Goal: Task Accomplishment & Management: Use online tool/utility

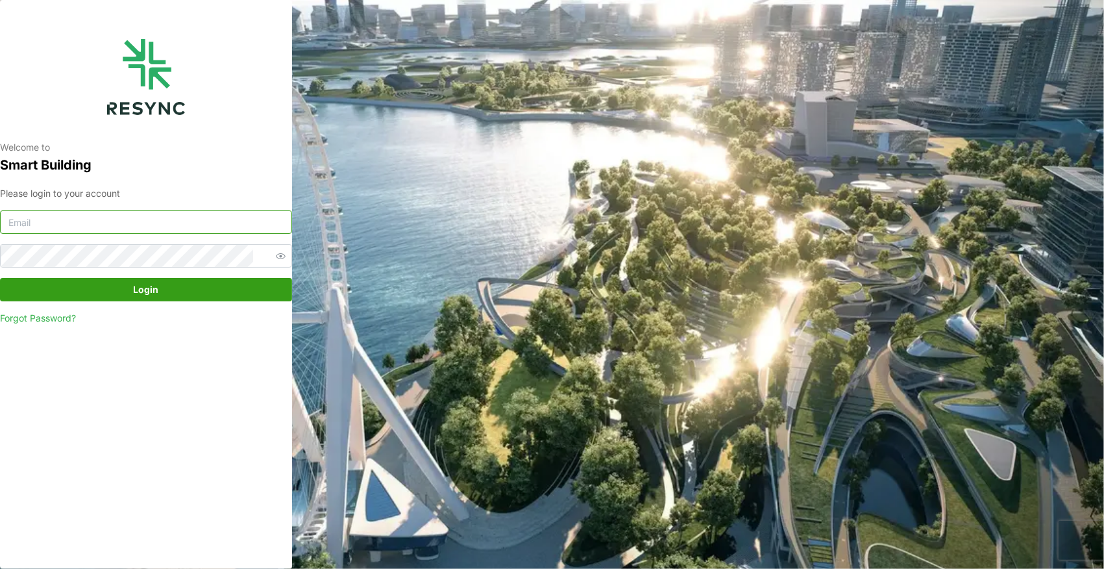
click at [125, 217] on input at bounding box center [146, 221] width 292 height 23
paste input "andrew.ong@aumovio.com"
type input "andrew.ong@aumovio.com"
click at [151, 295] on span "Login" at bounding box center [146, 289] width 25 height 22
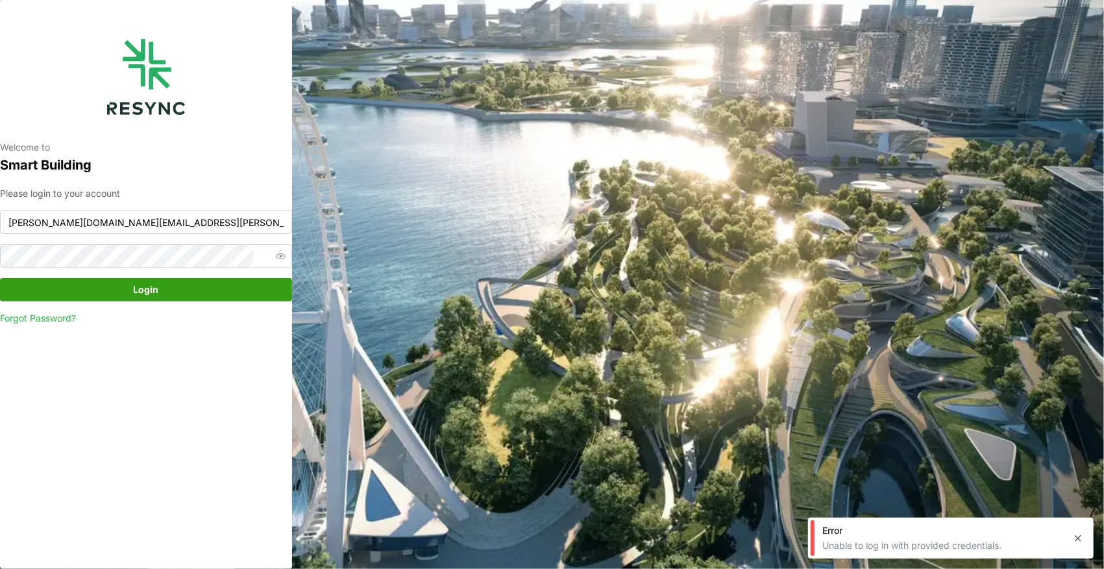
click at [120, 293] on span "Login" at bounding box center [145, 289] width 267 height 22
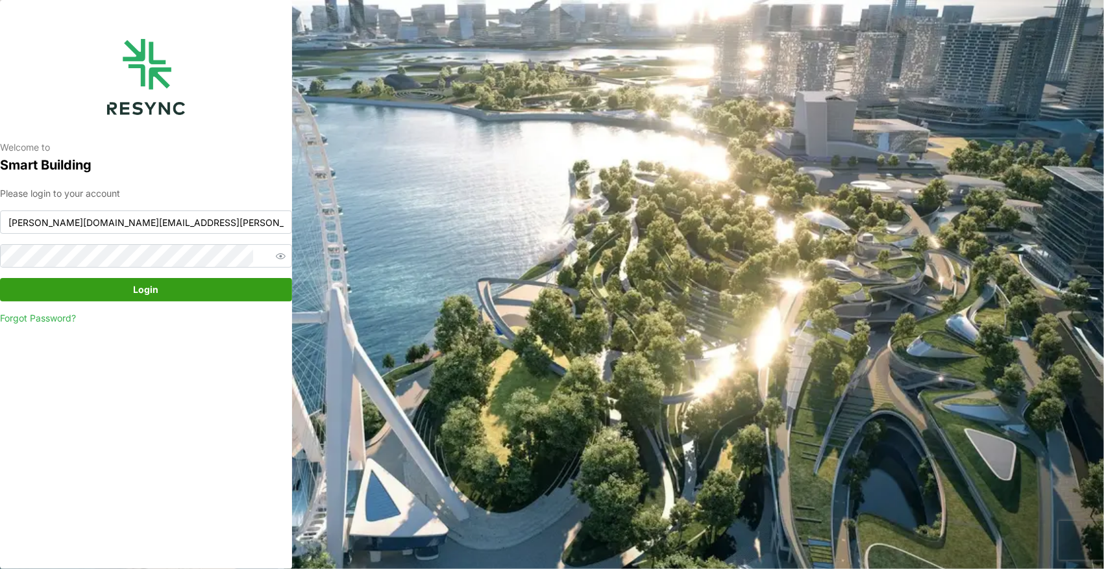
click at [117, 298] on span "Login" at bounding box center [145, 289] width 267 height 22
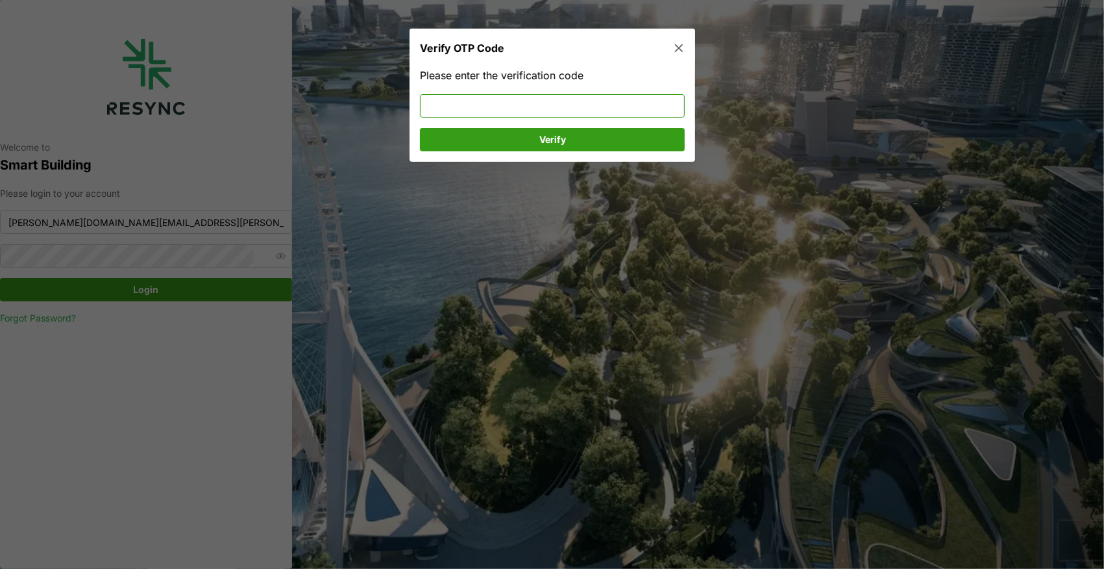
click at [489, 99] on input at bounding box center [552, 105] width 265 height 23
click at [534, 140] on span "Verify" at bounding box center [552, 140] width 240 height 22
drag, startPoint x: 493, startPoint y: 106, endPoint x: 357, endPoint y: 114, distance: 135.9
click at [357, 568] on div "Verify OTP Code Please enter the verification code 647353 Verify" at bounding box center [552, 569] width 1104 height 0
type input "923792"
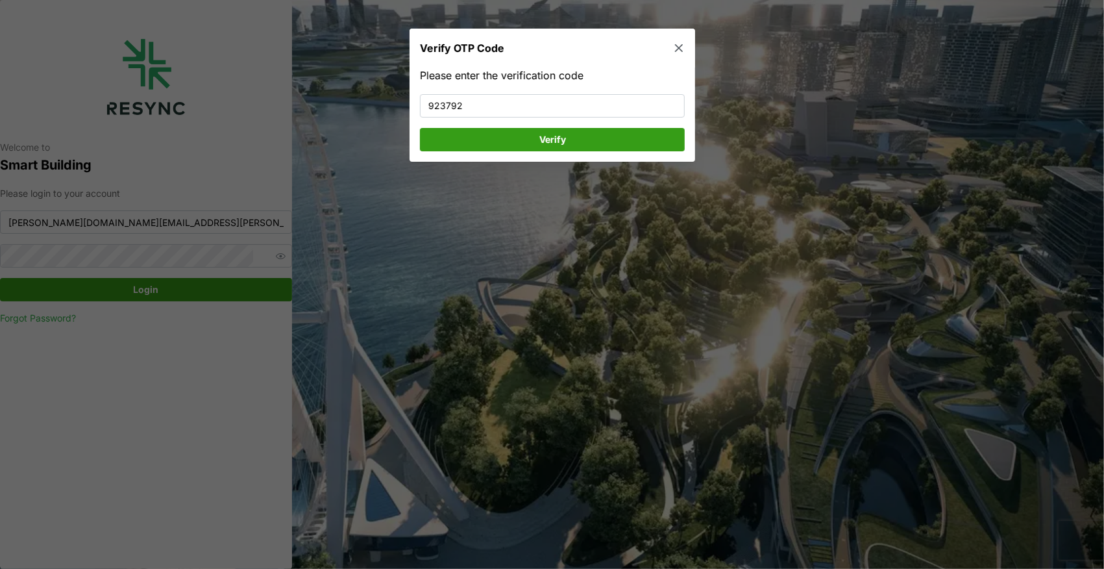
click at [478, 136] on span "Verify" at bounding box center [552, 140] width 240 height 22
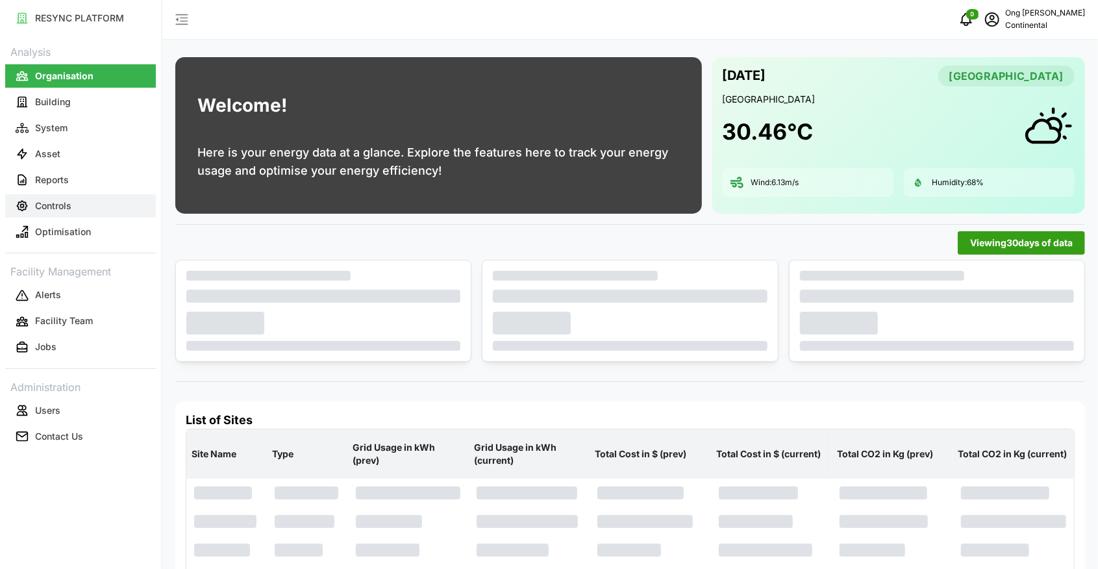
click at [25, 203] on icon "button" at bounding box center [23, 206] width 10 height 10
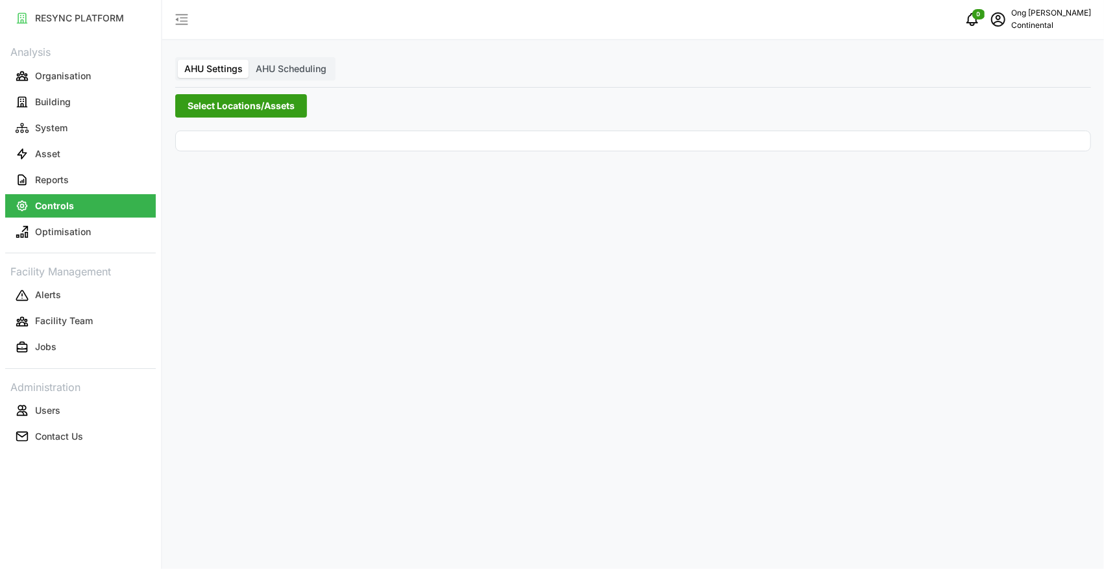
click at [245, 102] on span "Select Locations/Assets" at bounding box center [241, 106] width 107 height 22
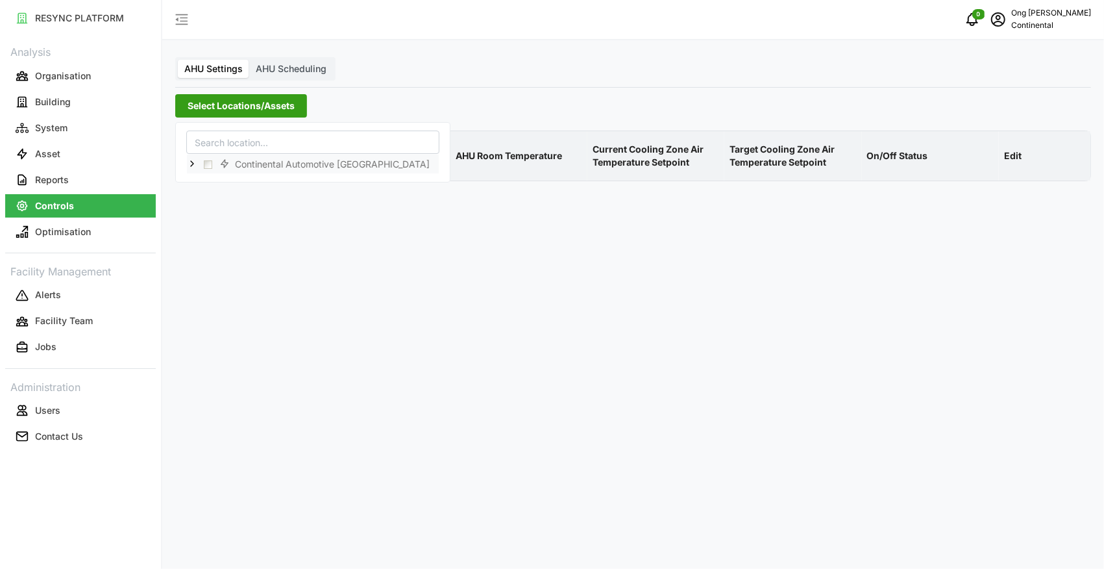
click at [191, 164] on icon at bounding box center [192, 164] width 10 height 10
click at [217, 199] on span "Select CA3" at bounding box center [218, 202] width 8 height 8
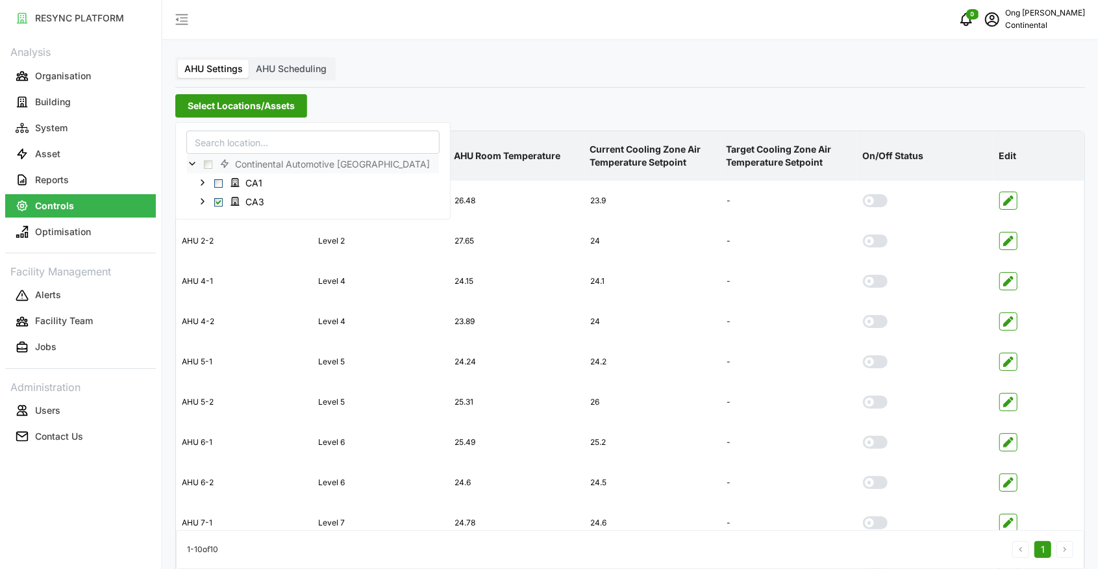
click at [658, 101] on div "Select Locations/Assets" at bounding box center [629, 105] width 909 height 23
click at [271, 105] on span "Select Locations/Assets" at bounding box center [241, 106] width 107 height 22
click at [217, 182] on span "Select CA1" at bounding box center [218, 183] width 8 height 8
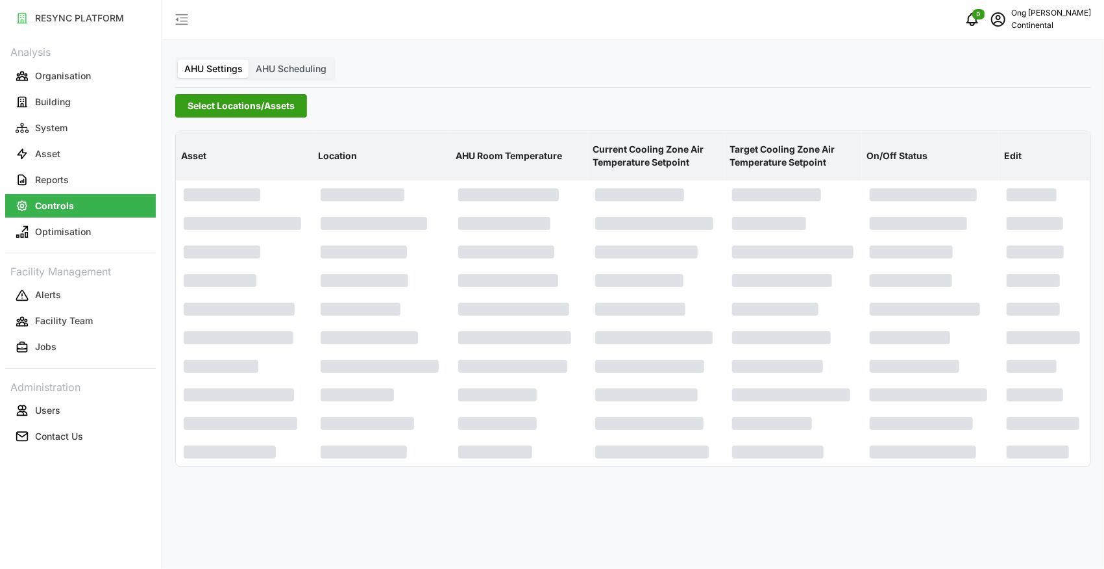
click at [685, 101] on div "Select Locations/Assets" at bounding box center [633, 105] width 916 height 23
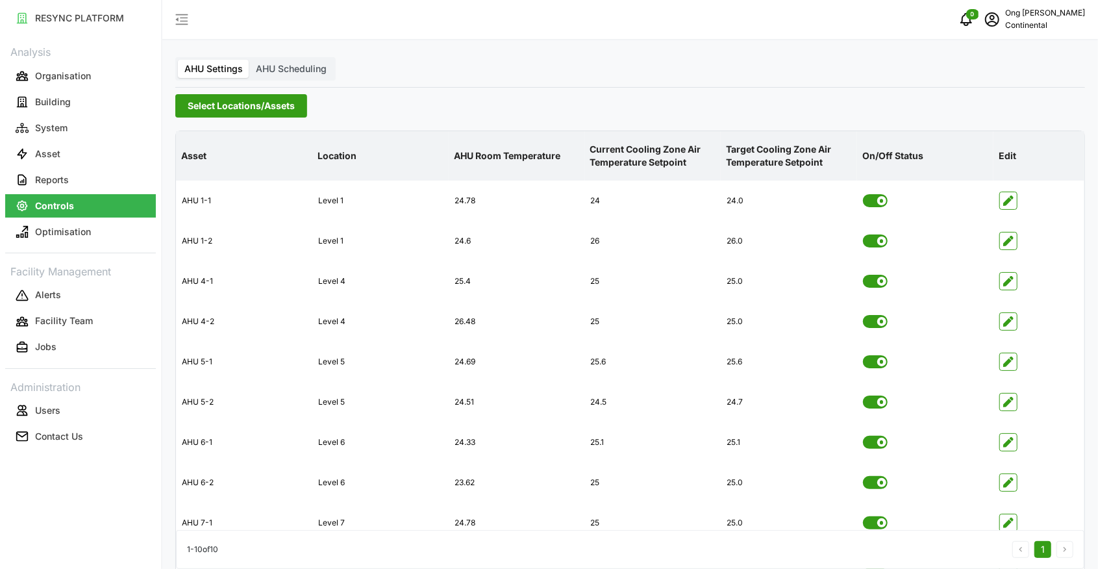
scroll to position [66, 0]
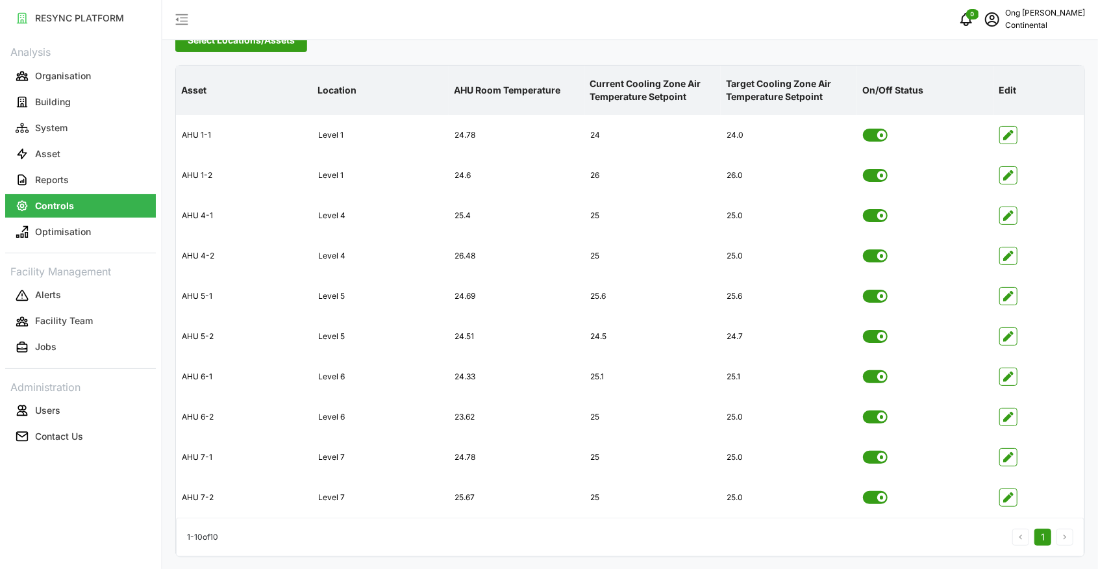
click at [265, 49] on span "Select Locations/Assets" at bounding box center [241, 40] width 107 height 22
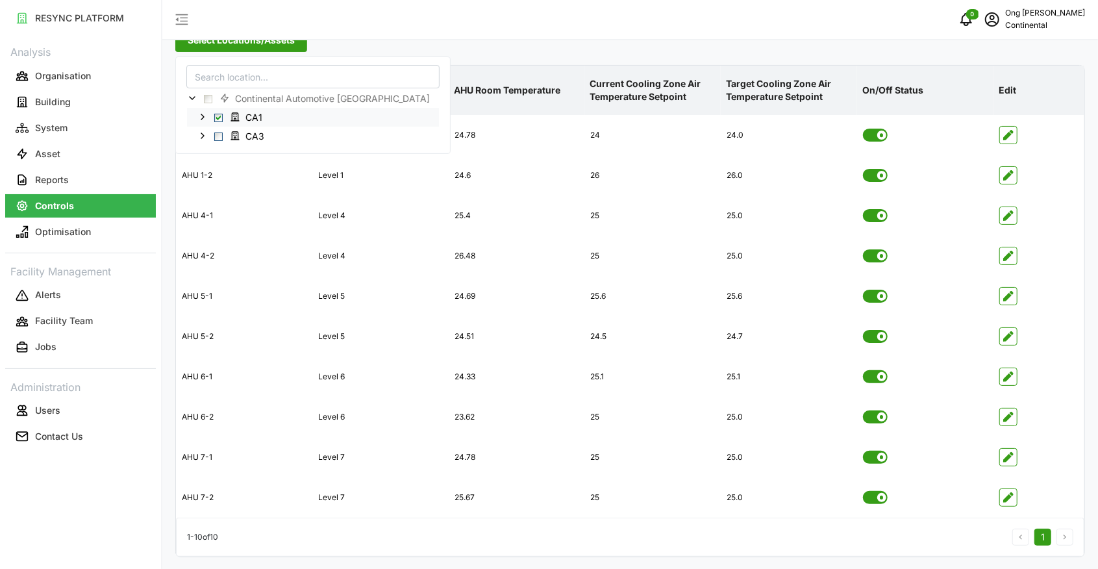
click at [218, 122] on div "CA1" at bounding box center [313, 117] width 252 height 19
click at [219, 118] on span "Select CA1" at bounding box center [218, 118] width 8 height 8
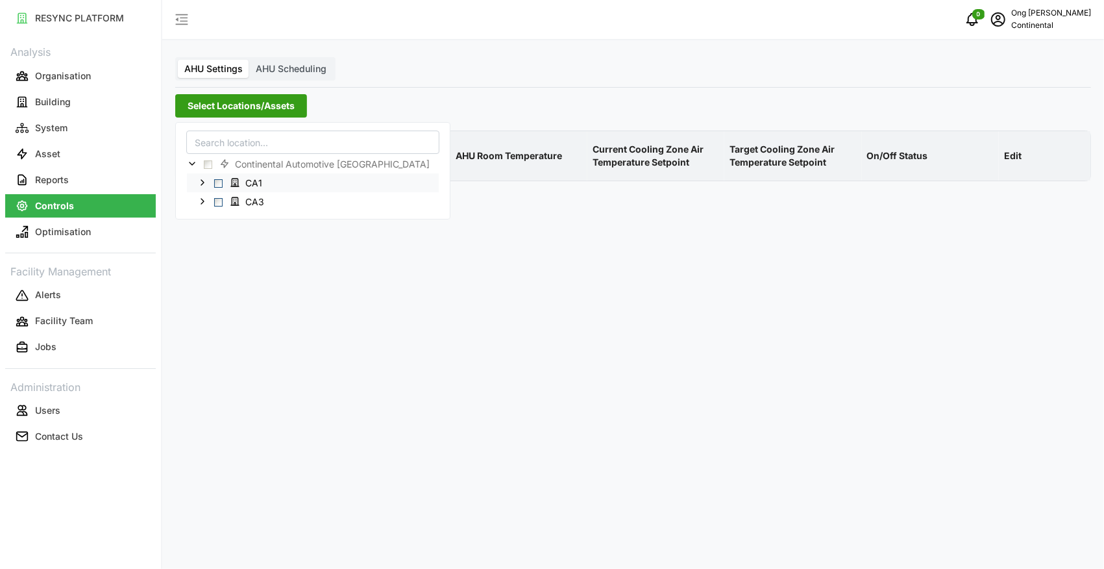
click at [221, 183] on span "Select CA1" at bounding box center [218, 183] width 8 height 8
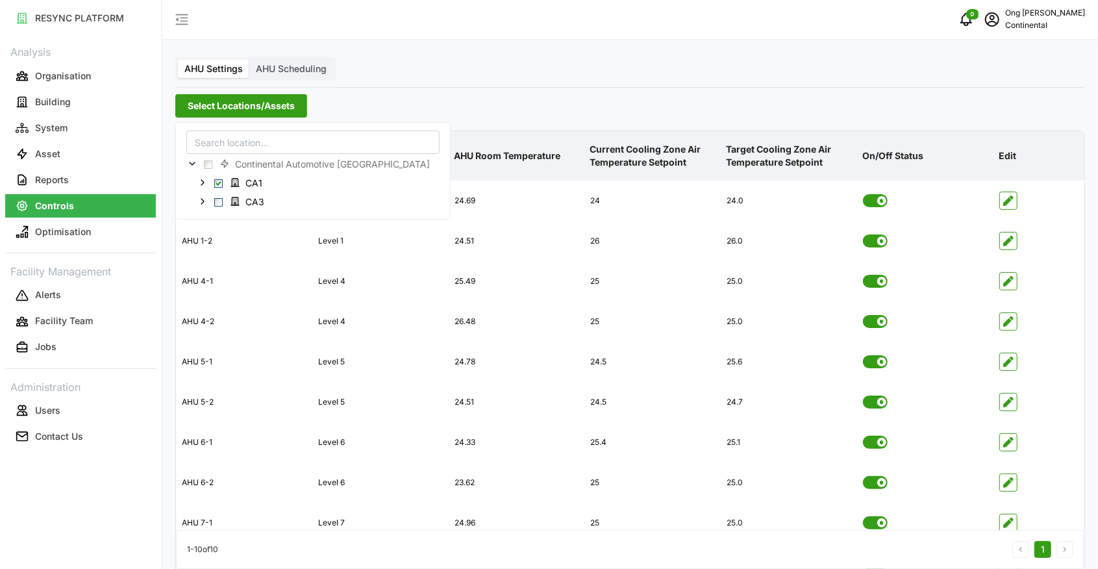
click at [524, 90] on div "AHU Settings AHU Scheduling Select Locations/Assets Asset Location AHU Room Tem…" at bounding box center [629, 317] width 935 height 635
